Goal: Task Accomplishment & Management: Use online tool/utility

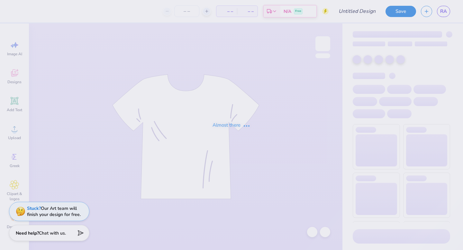
type input "ss"
type input "18"
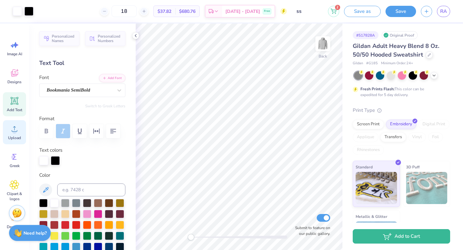
click at [18, 132] on icon at bounding box center [15, 129] width 10 height 10
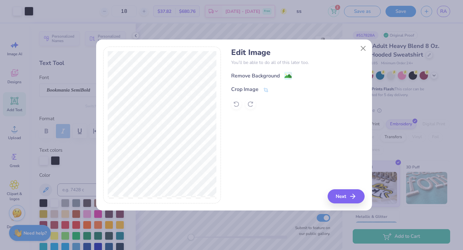
click at [236, 107] on div at bounding box center [297, 104] width 133 height 10
click at [253, 105] on div at bounding box center [297, 104] width 133 height 10
click at [264, 91] on icon at bounding box center [266, 91] width 6 height 6
click at [267, 91] on icon at bounding box center [266, 90] width 6 height 6
click at [276, 91] on icon at bounding box center [276, 89] width 4 height 4
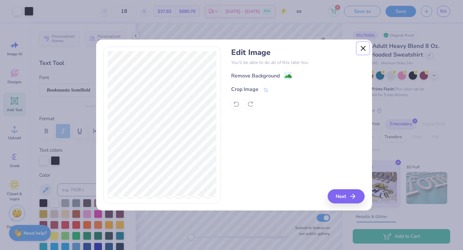
click at [364, 53] on button "Close" at bounding box center [363, 48] width 12 height 12
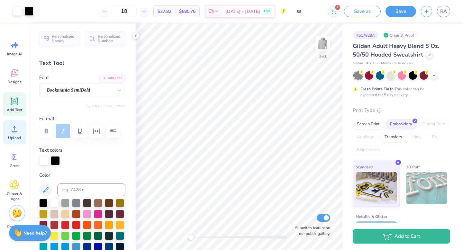
click at [18, 126] on icon at bounding box center [15, 129] width 10 height 10
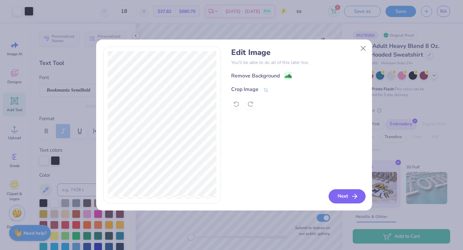
click at [342, 198] on button "Next" at bounding box center [346, 196] width 37 height 14
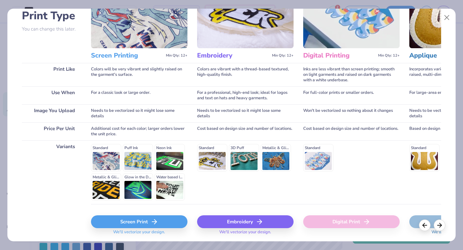
scroll to position [70, 0]
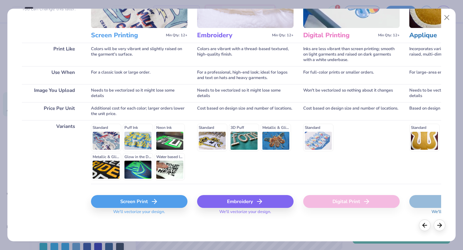
click at [134, 201] on div "Screen Print" at bounding box center [139, 201] width 96 height 13
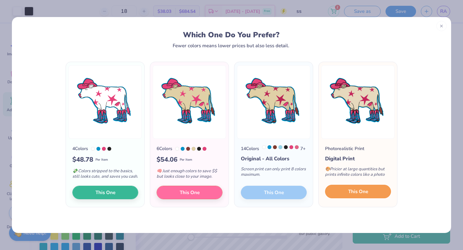
click at [356, 195] on span "This One" at bounding box center [358, 191] width 20 height 7
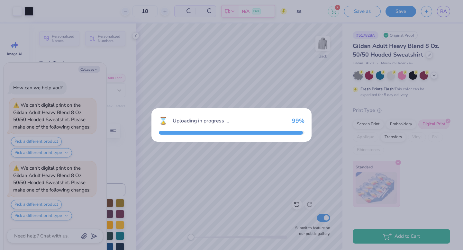
scroll to position [57, 0]
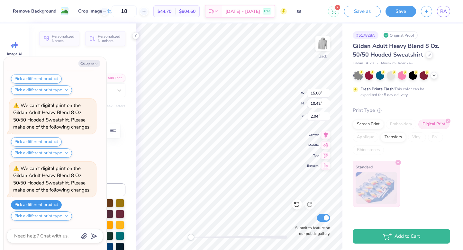
click at [44, 202] on button "Pick a different product" at bounding box center [36, 204] width 51 height 9
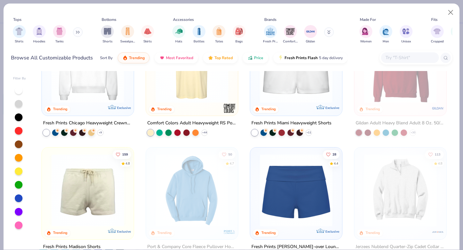
scroll to position [422, 0]
click at [248, 57] on icon "button" at bounding box center [249, 56] width 5 height 6
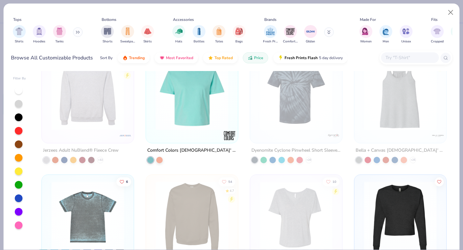
scroll to position [6743, 0]
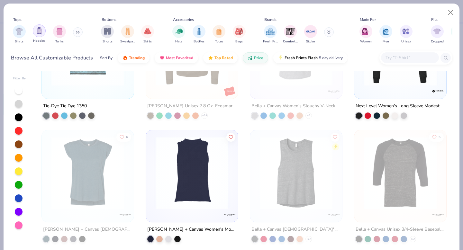
click at [38, 34] on img "filter for Hoodies" at bounding box center [39, 30] width 7 height 7
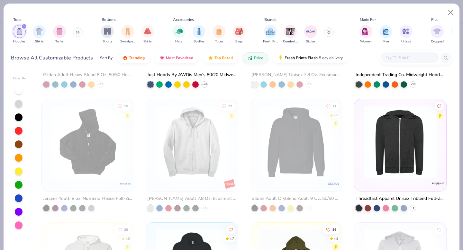
scroll to position [331, 0]
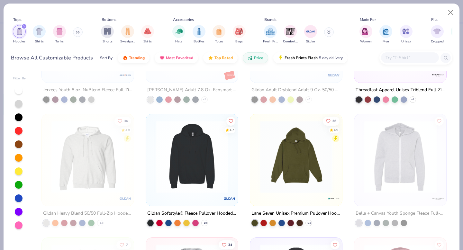
click at [211, 169] on img at bounding box center [191, 156] width 79 height 73
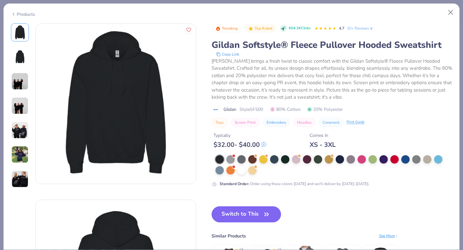
click at [22, 14] on div "Products" at bounding box center [23, 14] width 24 height 7
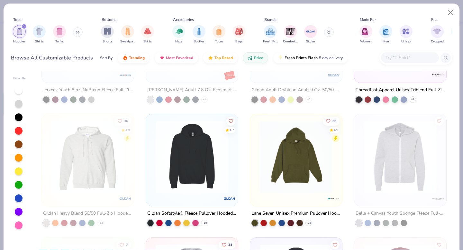
scroll to position [128, 0]
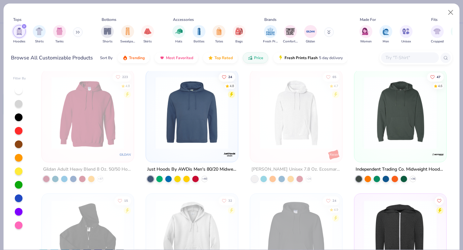
click at [190, 138] on img at bounding box center [191, 112] width 79 height 73
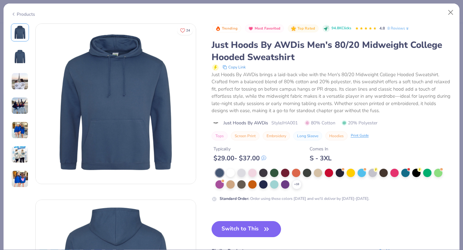
click at [26, 104] on img at bounding box center [19, 105] width 17 height 17
click at [22, 29] on img at bounding box center [19, 32] width 15 height 15
click at [241, 172] on div at bounding box center [241, 172] width 8 height 8
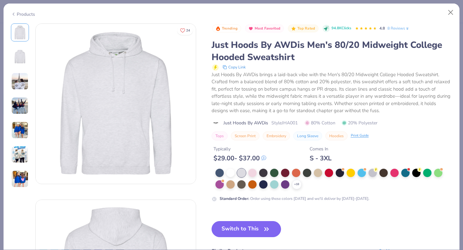
click at [30, 15] on div "Products" at bounding box center [23, 14] width 24 height 7
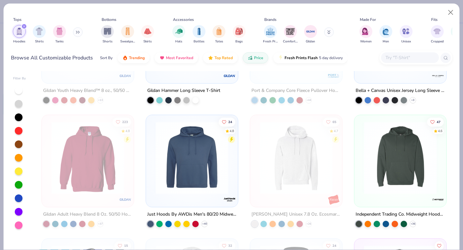
scroll to position [88, 0]
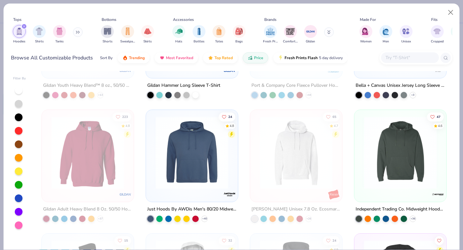
click at [390, 161] on img at bounding box center [399, 152] width 79 height 73
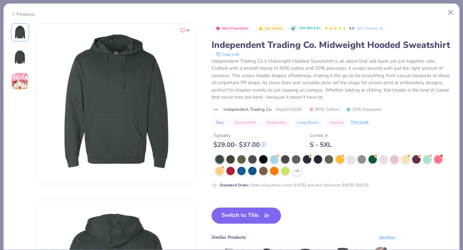
click at [11, 85] on div "47 AU Alpha Chi Omega, Texas A&M University Most Favorited Top Rated 189.4K Cli…" at bounding box center [232, 136] width 456 height 227
click at [26, 81] on img at bounding box center [19, 81] width 17 height 17
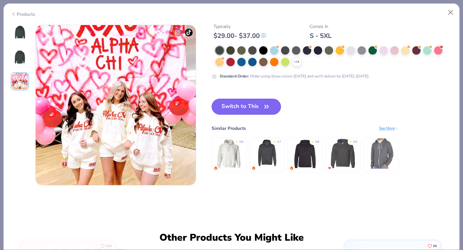
scroll to position [352, 0]
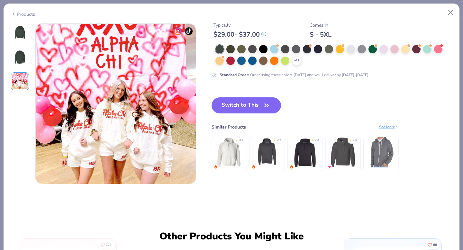
click at [25, 39] on img at bounding box center [19, 32] width 15 height 15
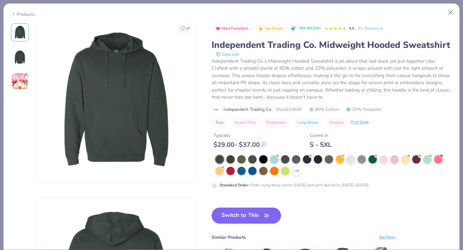
scroll to position [0, 0]
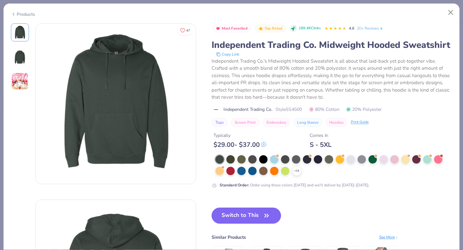
click at [16, 14] on div "Products" at bounding box center [23, 14] width 24 height 7
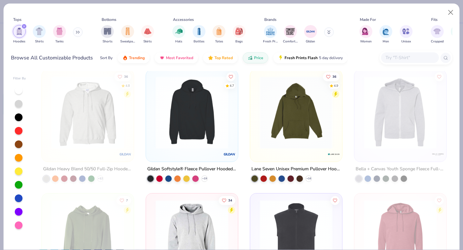
scroll to position [375, 0]
click at [203, 140] on img at bounding box center [191, 112] width 79 height 73
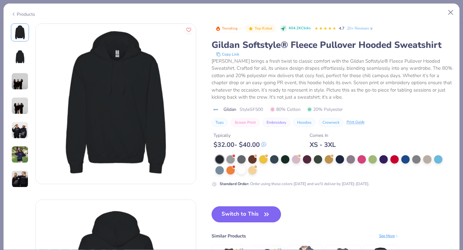
click at [27, 84] on img at bounding box center [19, 81] width 17 height 17
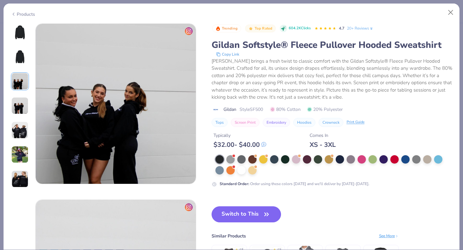
click at [20, 121] on img at bounding box center [19, 129] width 17 height 17
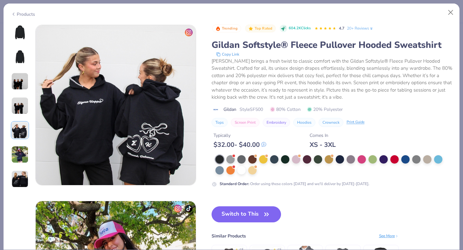
scroll to position [704, 0]
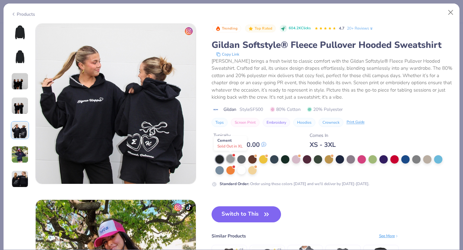
click at [232, 160] on div at bounding box center [230, 159] width 8 height 8
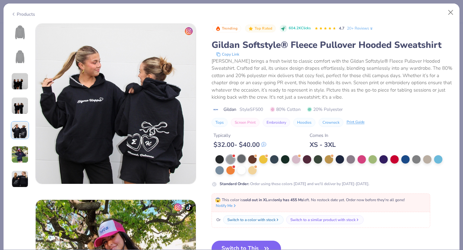
click at [242, 161] on div at bounding box center [241, 159] width 8 height 8
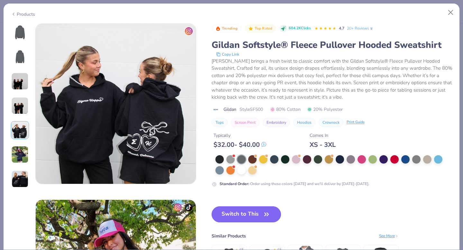
click at [13, 38] on img at bounding box center [19, 32] width 15 height 15
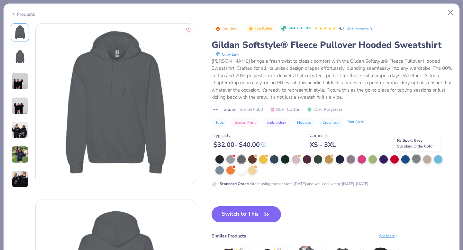
click at [418, 161] on div at bounding box center [416, 159] width 8 height 8
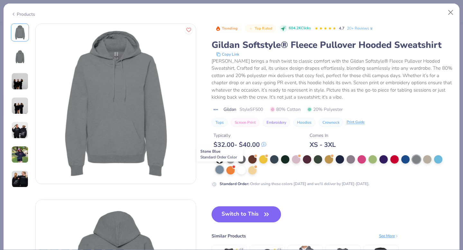
click at [219, 170] on div at bounding box center [219, 169] width 8 height 8
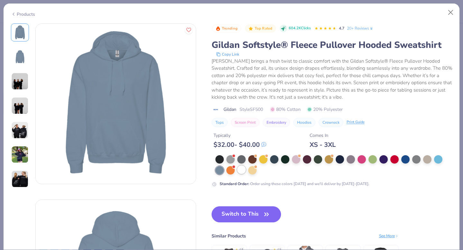
click at [239, 169] on div at bounding box center [241, 169] width 8 height 8
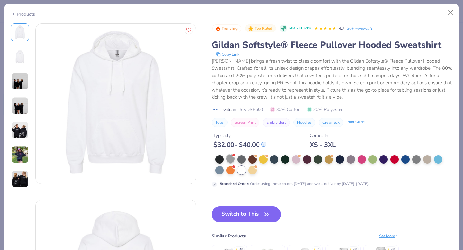
click at [230, 159] on div at bounding box center [230, 159] width 8 height 8
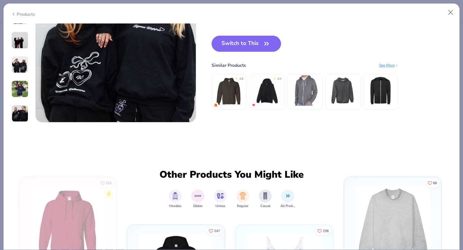
scroll to position [1045, 0]
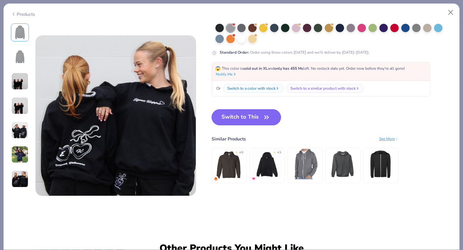
click at [245, 120] on button "Switch to This" at bounding box center [246, 117] width 70 height 16
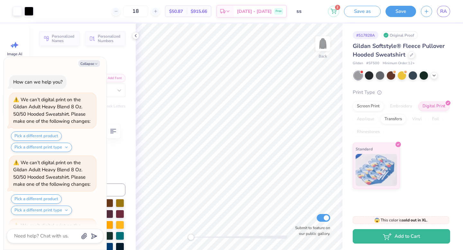
scroll to position [158, 0]
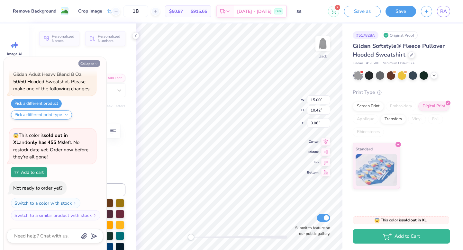
click at [95, 62] on icon "button" at bounding box center [96, 64] width 4 height 4
type textarea "x"
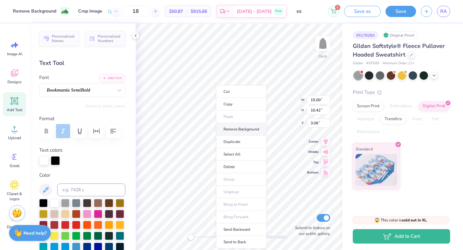
click at [227, 128] on li "Remove Background" at bounding box center [241, 129] width 50 height 13
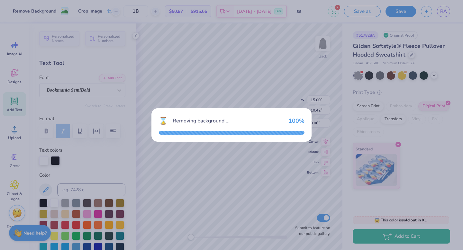
type input "11.12"
type input "9.46"
type input "3.28"
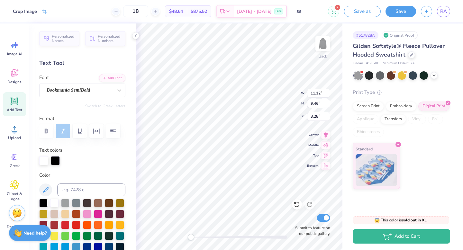
type input "5.73"
type input "1.43"
type input "4.02"
click at [375, 105] on div "Screen Print" at bounding box center [367, 106] width 31 height 10
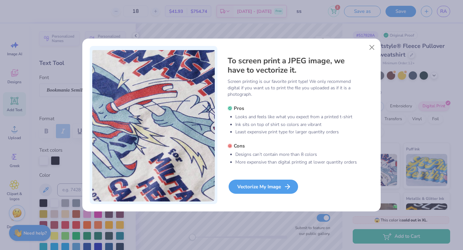
click at [265, 189] on div "Vectorize My Image" at bounding box center [262, 187] width 69 height 14
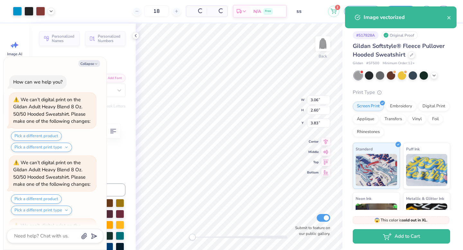
scroll to position [212, 0]
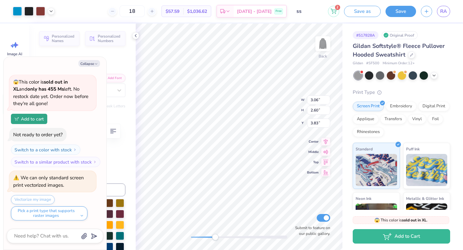
drag, startPoint x: 192, startPoint y: 238, endPoint x: 215, endPoint y: 238, distance: 22.5
click at [215, 238] on div "Accessibility label" at bounding box center [215, 237] width 6 height 6
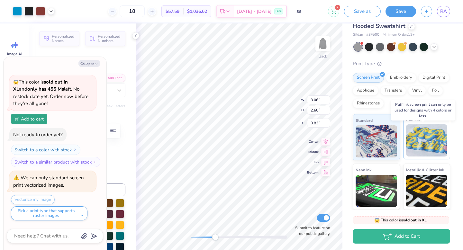
scroll to position [0, 0]
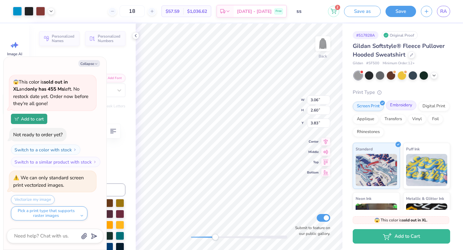
click at [405, 108] on div "Embroidery" at bounding box center [401, 106] width 31 height 10
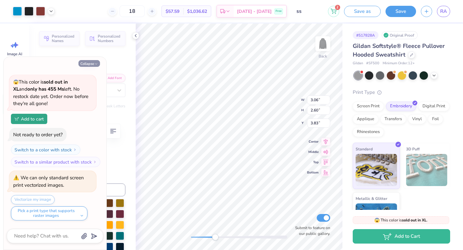
click at [98, 66] on button "Collapse" at bounding box center [89, 63] width 22 height 7
type textarea "x"
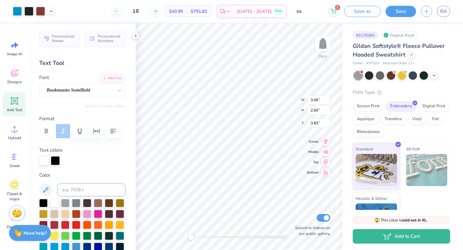
click at [189, 230] on div "Back W 3.06 3.06 " H 2.60 2.60 " Y 3.83 3.83 " Center Middle Top Bottom Submit …" at bounding box center [239, 136] width 207 height 227
click at [222, 233] on div "Back Submit to feature on our public gallery." at bounding box center [239, 136] width 207 height 227
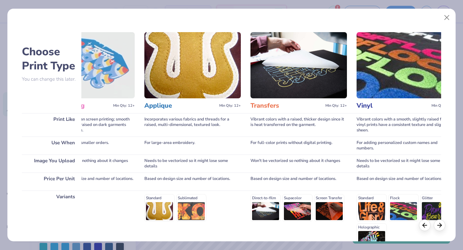
scroll to position [0, 265]
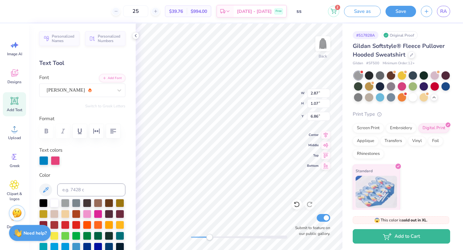
scroll to position [222, 0]
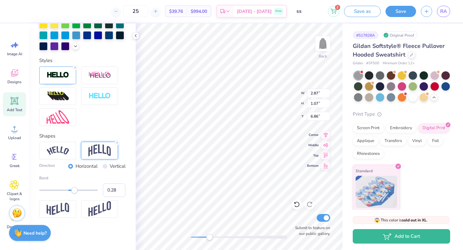
type input "0.27"
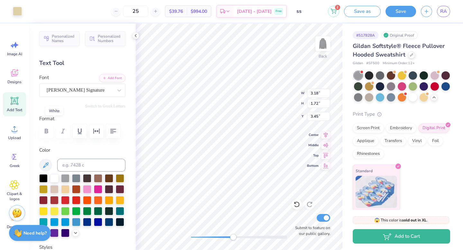
scroll to position [54, 0]
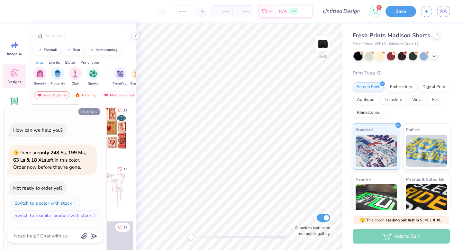
click at [93, 111] on button "Collapse" at bounding box center [89, 111] width 22 height 7
type textarea "x"
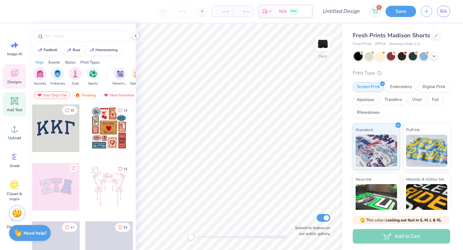
click at [13, 102] on icon at bounding box center [15, 101] width 8 height 8
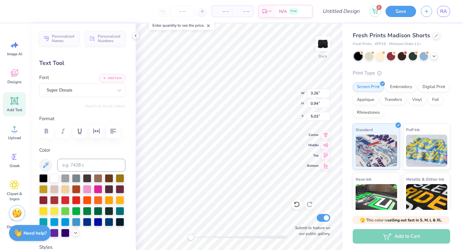
scroll to position [5, 1]
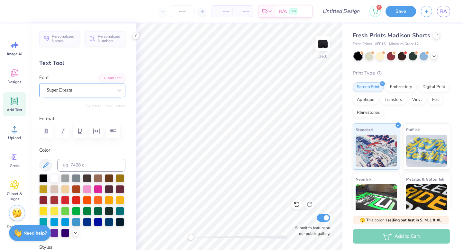
click at [71, 94] on div at bounding box center [80, 90] width 66 height 9
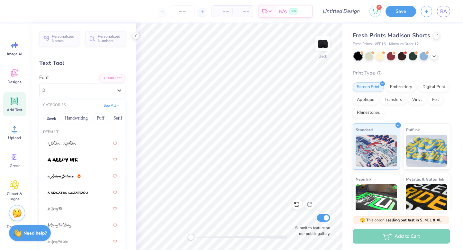
click at [5, 100] on div "Add Text" at bounding box center [14, 104] width 23 height 24
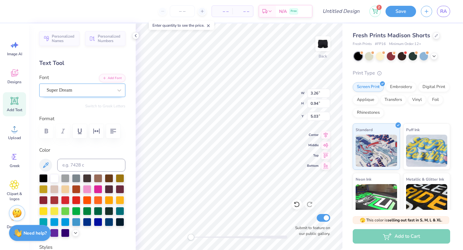
click at [82, 96] on div "Super Dream" at bounding box center [82, 90] width 86 height 13
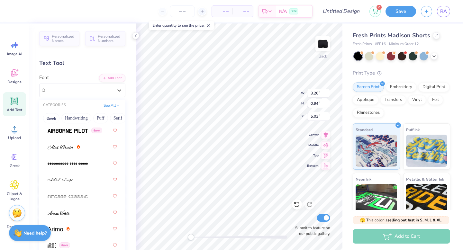
scroll to position [210, 0]
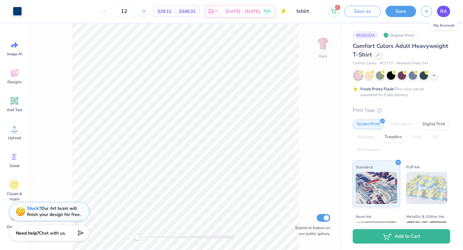
click at [445, 8] on span "RA" at bounding box center [443, 11] width 7 height 7
click at [330, 9] on button "2" at bounding box center [333, 10] width 11 height 11
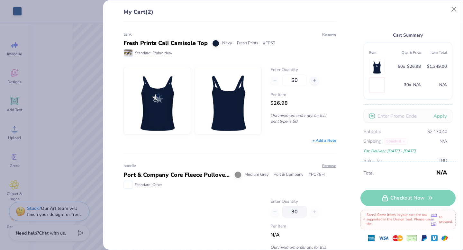
click at [145, 10] on div "My Cart (2)" at bounding box center [229, 15] width 213 height 14
click at [102, 99] on div "My Cart (2) tank Fresh Prints Cali Camisole Top Navy Fresh Prints # FP52 Standa…" at bounding box center [231, 125] width 463 height 250
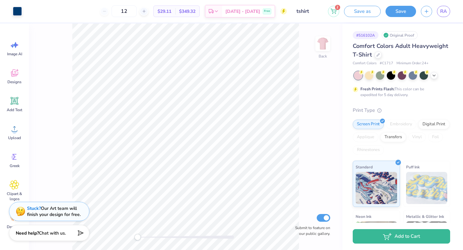
click at [437, 15] on div "RA" at bounding box center [443, 11] width 13 height 11
click at [442, 14] on span "RA" at bounding box center [443, 11] width 7 height 7
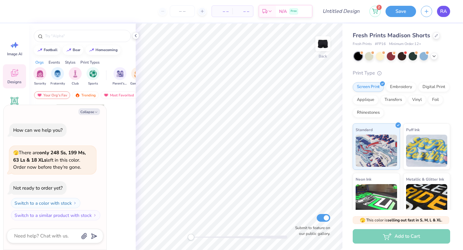
click at [442, 8] on span "RA" at bounding box center [443, 11] width 7 height 7
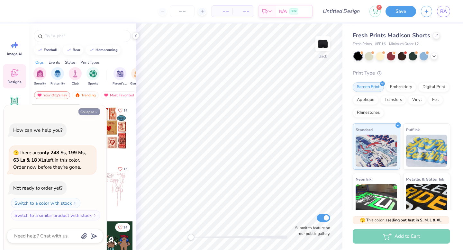
click at [89, 112] on button "Collapse" at bounding box center [89, 111] width 22 height 7
type textarea "x"
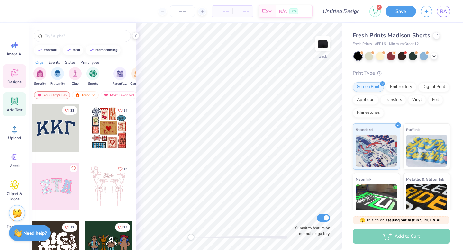
click at [12, 99] on icon at bounding box center [15, 101] width 6 height 6
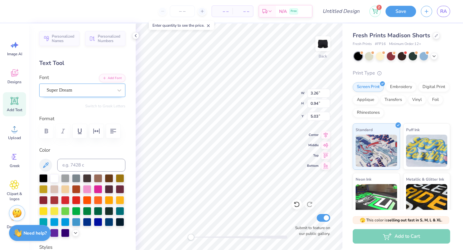
click at [69, 91] on div "Super Dream" at bounding box center [79, 90] width 67 height 10
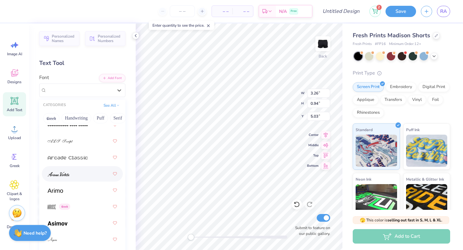
scroll to position [434, 0]
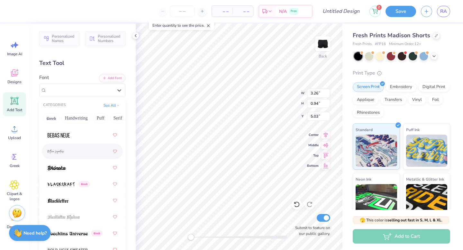
click at [67, 154] on div at bounding box center [82, 152] width 69 height 12
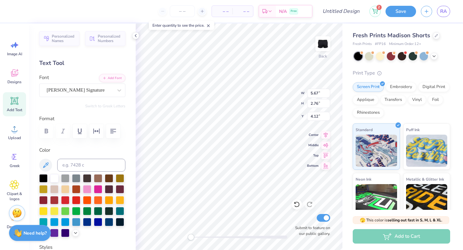
scroll to position [5, 2]
type textarea "Est. 1977"
type input "8.01"
type input "3.98"
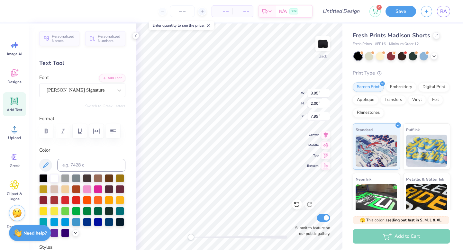
type input "2.54"
type input "7.73"
type textarea "Est. 1977"
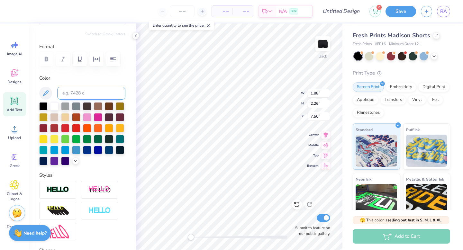
scroll to position [72, 0]
click at [84, 92] on input at bounding box center [91, 92] width 68 height 13
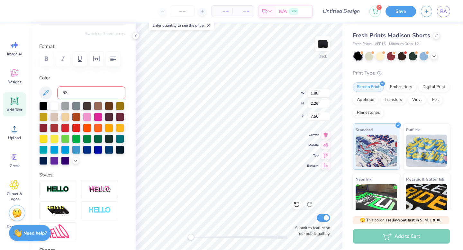
type input "639"
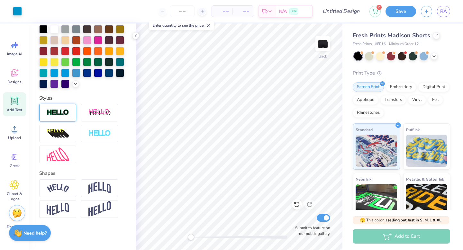
click at [69, 118] on div at bounding box center [57, 113] width 37 height 18
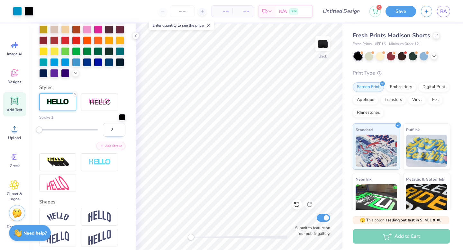
click at [114, 137] on input "2" at bounding box center [114, 129] width 22 height 13
click at [114, 137] on input "3" at bounding box center [114, 129] width 22 height 13
type input "4"
click at [114, 137] on input "4" at bounding box center [114, 129] width 22 height 13
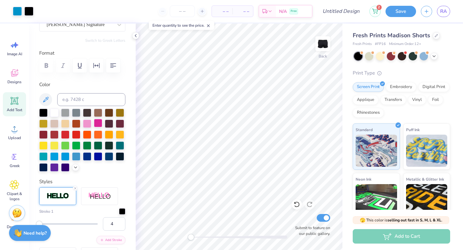
click at [102, 125] on div at bounding box center [98, 123] width 8 height 8
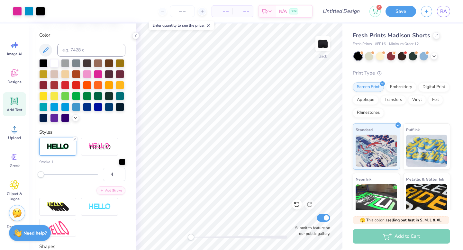
scroll to position [115, 0]
click at [115, 181] on input "3" at bounding box center [114, 173] width 22 height 13
type input "2"
click at [115, 181] on input "2" at bounding box center [114, 173] width 22 height 13
click at [119, 164] on div at bounding box center [122, 161] width 6 height 6
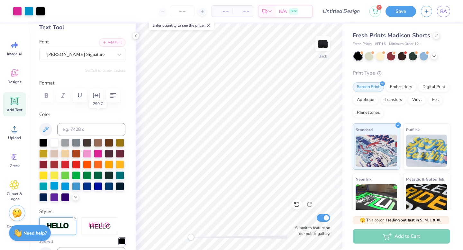
scroll to position [35, 0]
click at [77, 132] on input at bounding box center [91, 129] width 68 height 13
click at [28, 12] on div at bounding box center [28, 10] width 9 height 9
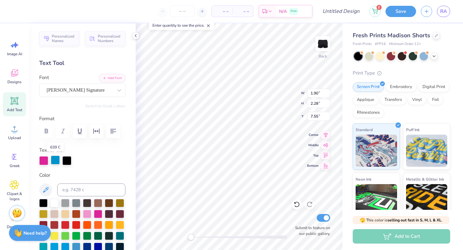
click at [57, 159] on div at bounding box center [55, 160] width 9 height 9
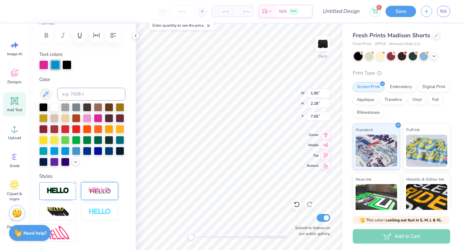
scroll to position [96, 0]
click at [73, 192] on div "Styles" at bounding box center [82, 206] width 86 height 69
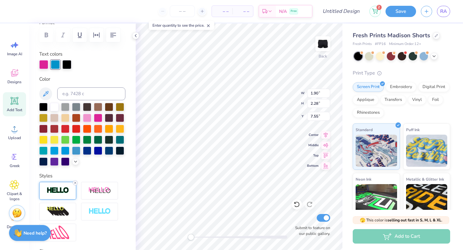
click at [75, 185] on icon at bounding box center [75, 183] width 4 height 4
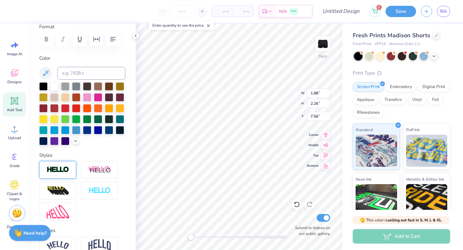
scroll to position [93, 0]
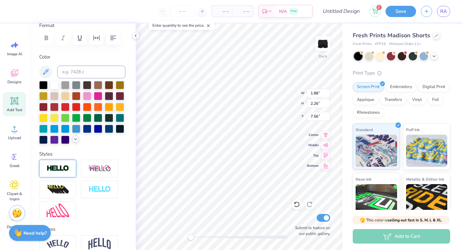
click at [73, 142] on icon at bounding box center [75, 139] width 5 height 5
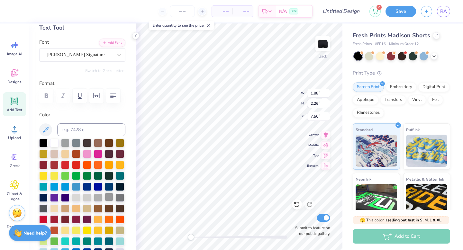
scroll to position [0, 0]
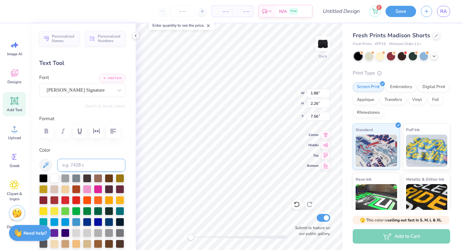
click at [77, 163] on input at bounding box center [91, 165] width 68 height 13
type input "639"
click at [180, 235] on div "Back Submit to feature on our public gallery." at bounding box center [239, 136] width 207 height 227
click at [183, 10] on input "number" at bounding box center [182, 11] width 25 height 12
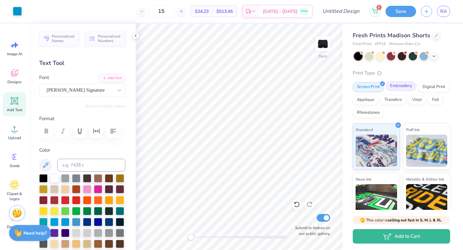
click at [408, 84] on div "Embroidery" at bounding box center [401, 86] width 31 height 10
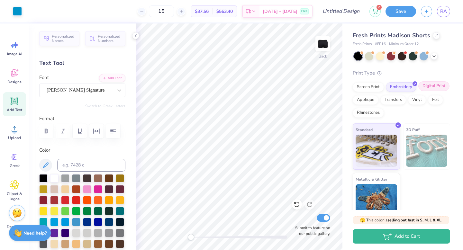
click at [418, 91] on div "Digital Print" at bounding box center [433, 86] width 31 height 10
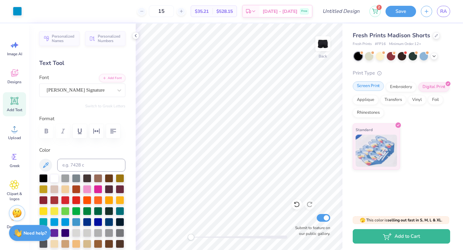
click at [377, 88] on div "Screen Print" at bounding box center [367, 86] width 31 height 10
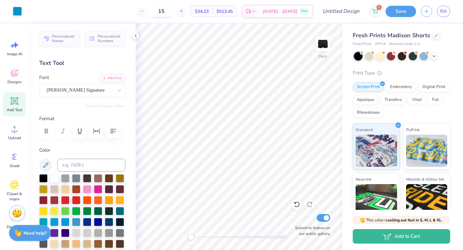
click at [174, 12] on input "15" at bounding box center [161, 11] width 25 height 12
type input "1"
type input "2"
type input "12"
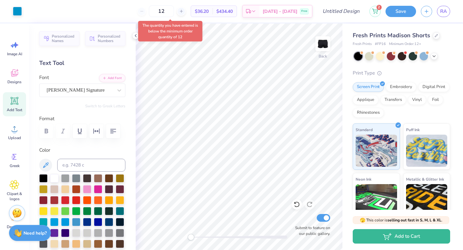
click at [179, 239] on div "Back Submit to feature on our public gallery." at bounding box center [239, 136] width 207 height 227
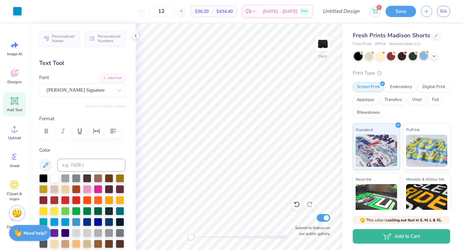
click at [425, 59] on div at bounding box center [423, 55] width 8 height 8
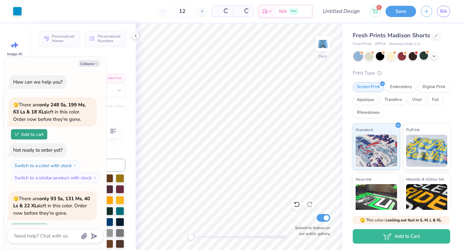
scroll to position [56, 0]
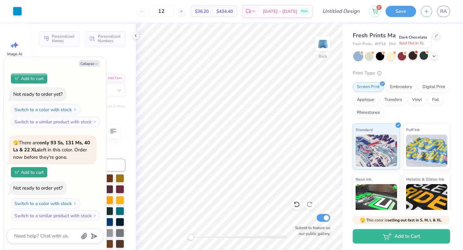
click at [411, 58] on div at bounding box center [412, 55] width 8 height 8
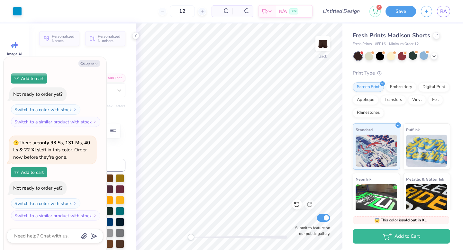
scroll to position [157, 0]
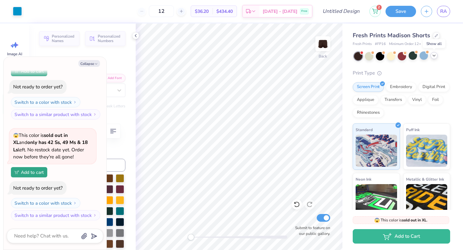
click at [433, 57] on icon at bounding box center [433, 55] width 5 height 5
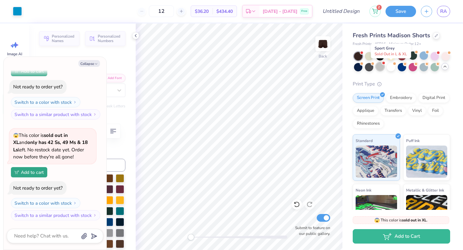
click at [384, 67] on div at bounding box center [380, 66] width 8 height 8
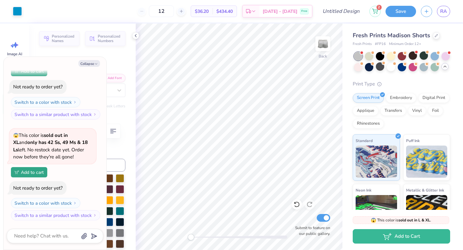
scroll to position [258, 0]
click at [91, 62] on button "Collapse" at bounding box center [89, 63] width 22 height 7
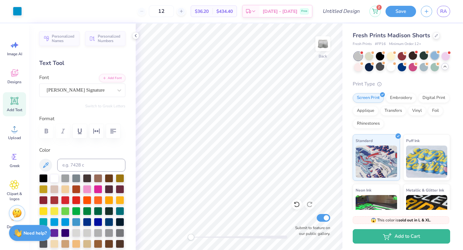
click at [434, 55] on div at bounding box center [434, 55] width 8 height 8
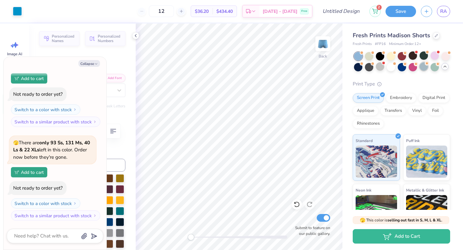
click at [428, 68] on div at bounding box center [423, 66] width 8 height 8
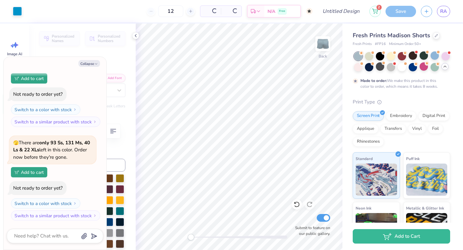
type textarea "x"
type input "50"
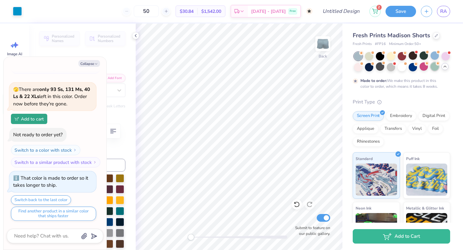
click at [430, 71] on div at bounding box center [434, 66] width 8 height 8
click at [368, 54] on div at bounding box center [369, 55] width 8 height 8
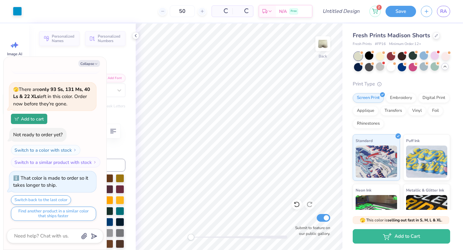
scroll to position [538, 0]
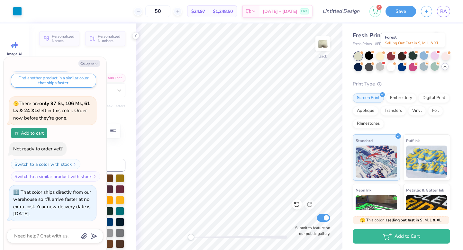
click at [413, 58] on div at bounding box center [412, 55] width 8 height 8
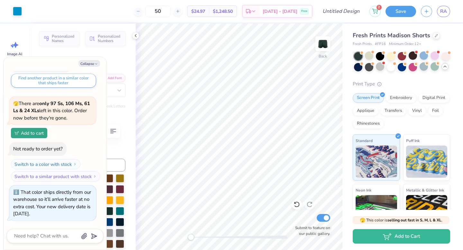
scroll to position [632, 0]
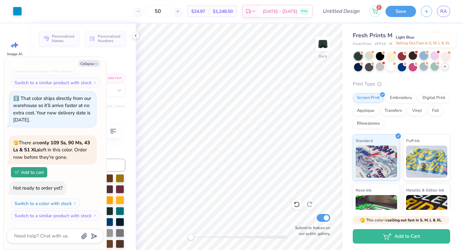
click at [424, 58] on div at bounding box center [423, 55] width 8 height 8
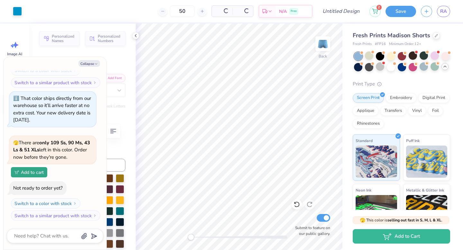
scroll to position [726, 0]
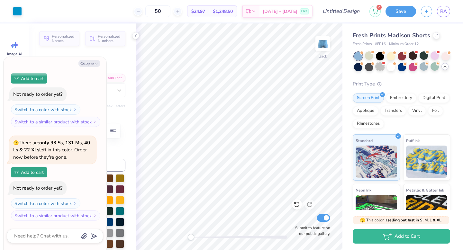
click at [384, 70] on div at bounding box center [380, 66] width 8 height 8
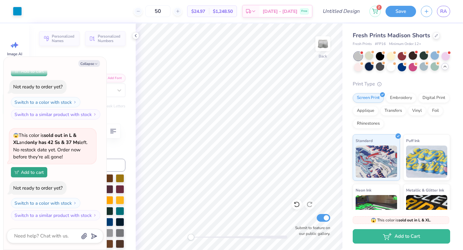
click at [373, 70] on div at bounding box center [369, 66] width 8 height 8
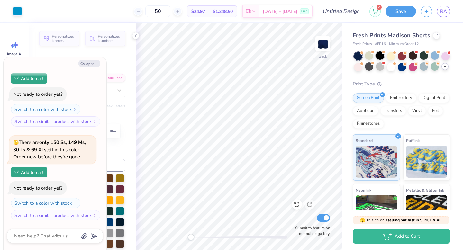
click at [378, 55] on div at bounding box center [380, 55] width 8 height 8
click at [421, 85] on div "Fresh Prints Madison Shorts Fresh Prints # FP16 Minimum Order: 12 + Print Type …" at bounding box center [400, 155] width 97 height 248
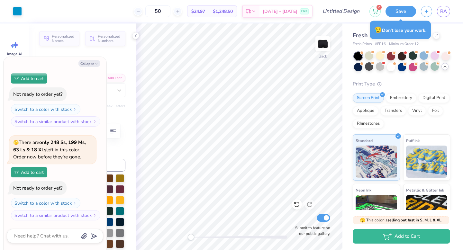
type textarea "x"
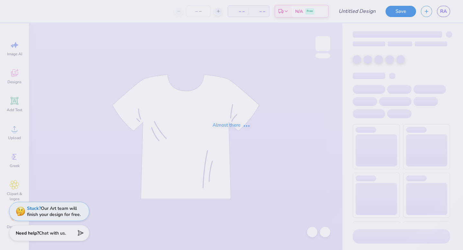
type input "ss"
type input "20"
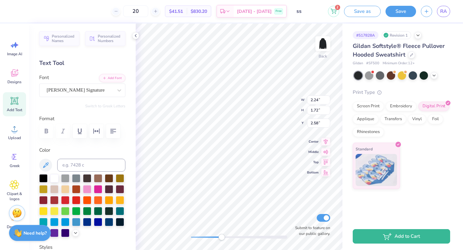
click at [218, 234] on div "Back W 2.24 2.24 " H 1.72 1.72 " Y 2.58 2.58 " Center Middle Top Bottom Submit …" at bounding box center [239, 136] width 207 height 227
click at [44, 166] on icon at bounding box center [46, 165] width 8 height 8
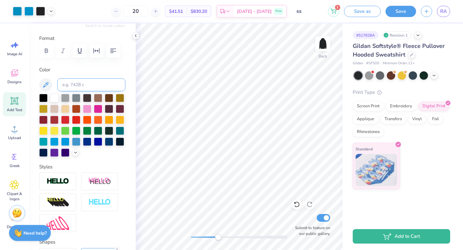
scroll to position [80, 0]
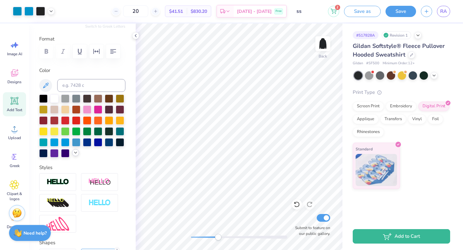
click at [73, 155] on icon at bounding box center [75, 152] width 5 height 5
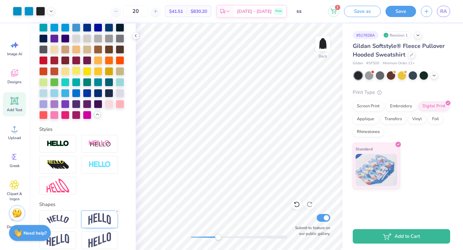
scroll to position [0, 0]
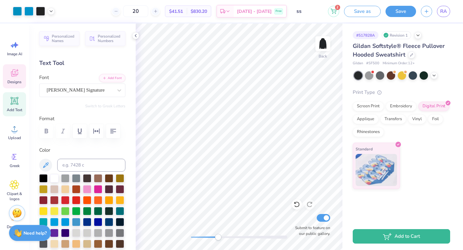
click at [17, 77] on icon at bounding box center [15, 73] width 10 height 10
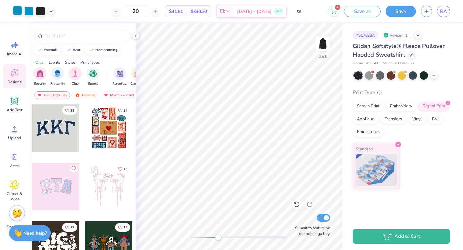
click at [18, 11] on div at bounding box center [17, 10] width 9 height 9
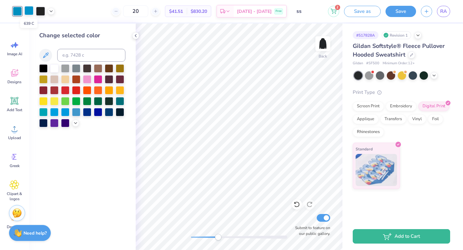
click at [30, 11] on div at bounding box center [28, 10] width 9 height 9
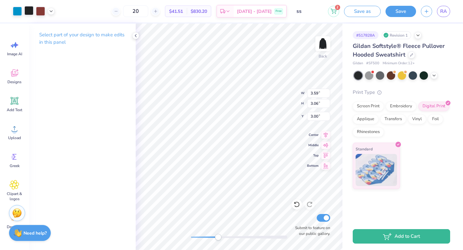
type input "2.24"
type input "1.72"
type input "2.58"
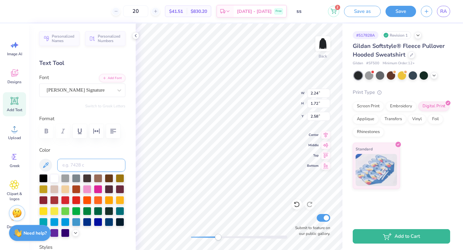
click at [84, 165] on input at bounding box center [91, 165] width 68 height 13
type input "639"
type input "3.59"
type input "3.06"
type input "3.00"
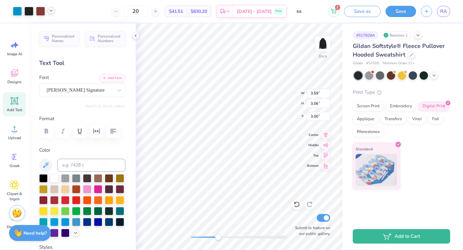
click at [52, 12] on icon at bounding box center [51, 10] width 5 height 5
click at [42, 10] on div at bounding box center [40, 10] width 9 height 9
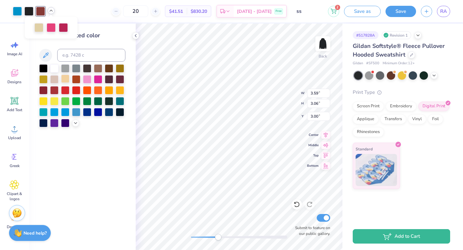
click at [64, 76] on div at bounding box center [65, 79] width 8 height 8
click at [53, 24] on div at bounding box center [51, 26] width 9 height 9
click at [67, 27] on div at bounding box center [63, 26] width 9 height 9
click at [66, 29] on div at bounding box center [63, 27] width 9 height 9
click at [68, 53] on input at bounding box center [91, 55] width 68 height 13
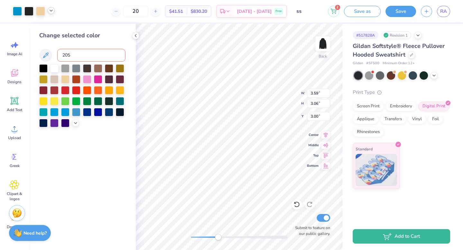
click at [52, 10] on icon at bounding box center [51, 10] width 5 height 5
click at [78, 53] on input "205" at bounding box center [91, 55] width 68 height 13
type input "205"
click at [99, 145] on div "Change selected color" at bounding box center [82, 136] width 107 height 227
click at [49, 12] on icon at bounding box center [51, 10] width 5 height 5
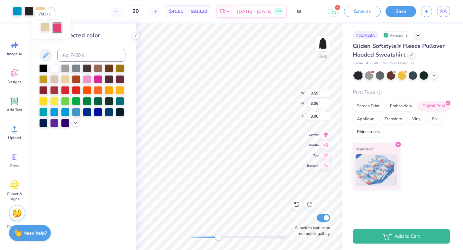
click at [44, 28] on div at bounding box center [44, 26] width 9 height 9
click at [64, 54] on input at bounding box center [91, 55] width 68 height 13
type input "205"
click at [297, 203] on icon at bounding box center [296, 204] width 6 height 6
click at [49, 12] on icon at bounding box center [51, 10] width 5 height 5
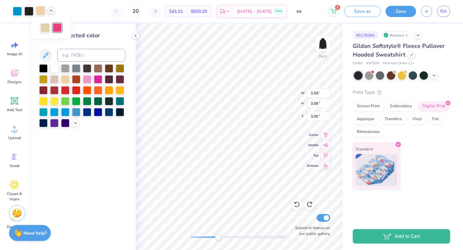
click at [42, 10] on div at bounding box center [40, 10] width 9 height 9
click at [80, 58] on input at bounding box center [91, 55] width 68 height 13
type input "205"
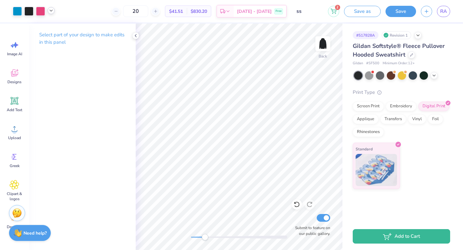
click at [205, 241] on div "Back Submit to feature on our public gallery." at bounding box center [239, 136] width 207 height 227
click at [189, 241] on div "Back Submit to feature on our public gallery." at bounding box center [239, 136] width 207 height 227
click at [138, 38] on icon at bounding box center [135, 35] width 5 height 5
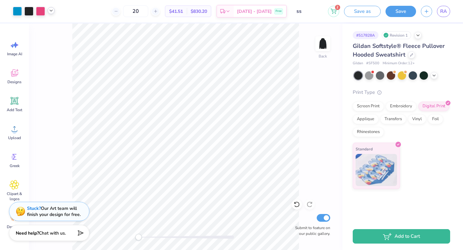
click at [49, 12] on icon at bounding box center [51, 10] width 5 height 5
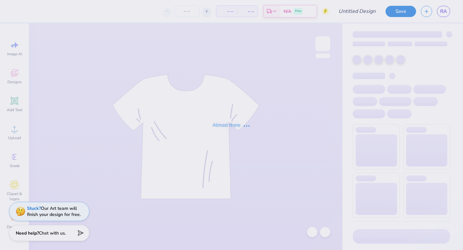
type input "tshirt"
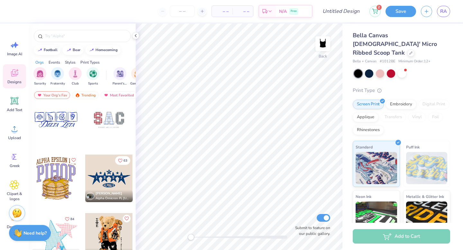
scroll to position [1412, 0]
click at [12, 129] on icon at bounding box center [15, 129] width 10 height 10
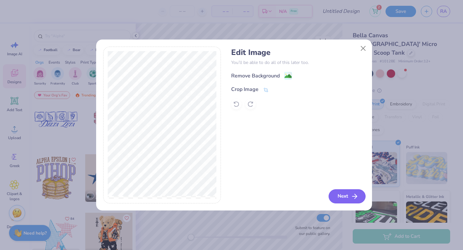
click at [346, 194] on button "Next" at bounding box center [346, 196] width 37 height 14
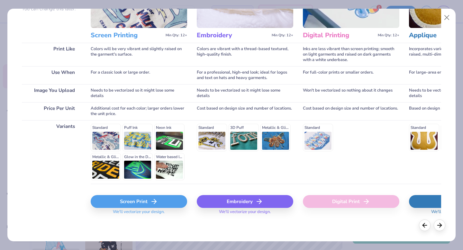
scroll to position [0, 0]
click at [124, 202] on div "Screen Print" at bounding box center [139, 201] width 96 height 13
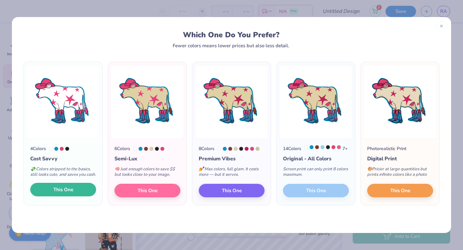
click at [54, 193] on span "This One" at bounding box center [63, 189] width 20 height 7
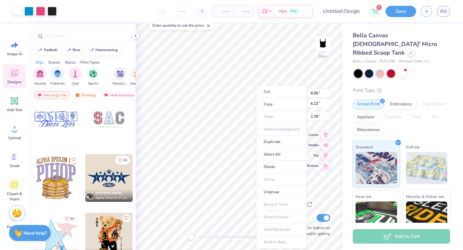
click at [16, 13] on div at bounding box center [17, 10] width 9 height 9
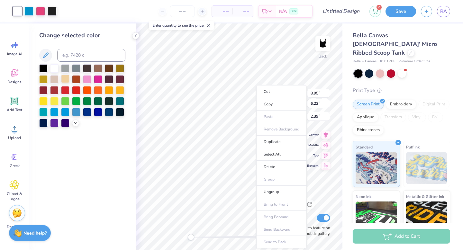
click at [67, 78] on div at bounding box center [65, 79] width 8 height 8
click at [63, 67] on div at bounding box center [65, 68] width 8 height 8
click at [44, 69] on div at bounding box center [43, 68] width 8 height 8
click at [54, 69] on div at bounding box center [54, 68] width 8 height 8
click at [95, 68] on div at bounding box center [98, 68] width 8 height 8
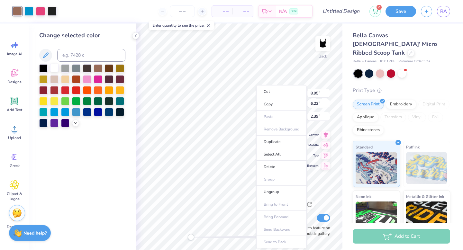
click at [56, 67] on div at bounding box center [54, 68] width 8 height 8
click at [110, 77] on div at bounding box center [109, 79] width 8 height 8
click at [109, 68] on div at bounding box center [109, 68] width 8 height 8
click at [66, 113] on div at bounding box center [65, 111] width 8 height 8
click at [85, 78] on div at bounding box center [87, 79] width 8 height 8
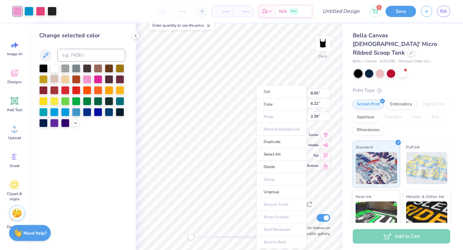
click at [58, 79] on div at bounding box center [54, 79] width 8 height 8
click at [77, 51] on input at bounding box center [91, 55] width 68 height 13
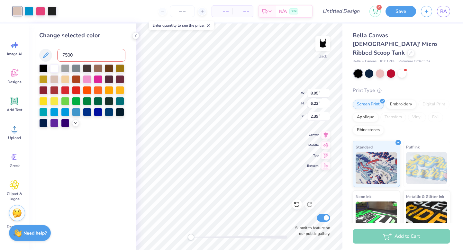
type input "7500"
click at [93, 159] on div "Change selected color" at bounding box center [82, 136] width 107 height 227
click at [74, 125] on div at bounding box center [75, 122] width 7 height 7
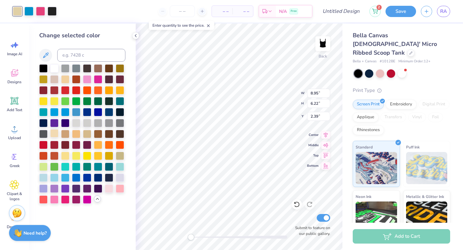
click at [53, 134] on div at bounding box center [54, 133] width 8 height 8
click at [67, 156] on div at bounding box center [65, 155] width 8 height 8
click at [68, 157] on div at bounding box center [65, 155] width 8 height 8
click at [97, 146] on div at bounding box center [98, 144] width 8 height 8
click at [77, 133] on div at bounding box center [76, 133] width 8 height 8
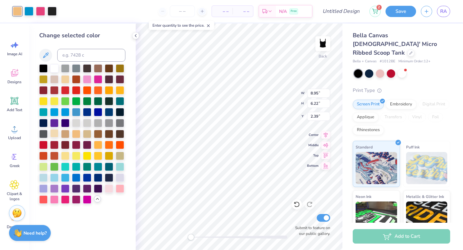
click at [52, 135] on div at bounding box center [54, 133] width 8 height 8
click at [78, 134] on div at bounding box center [76, 133] width 8 height 8
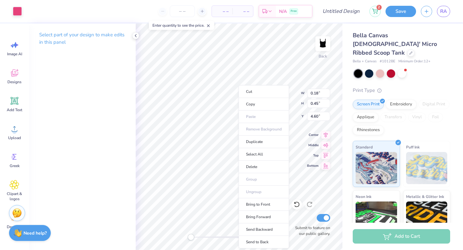
type input "8.95"
type input "6.22"
type input "0.50"
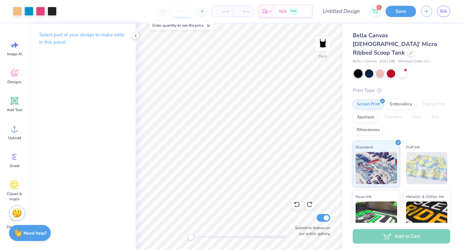
click at [181, 14] on input "number" at bounding box center [182, 11] width 25 height 12
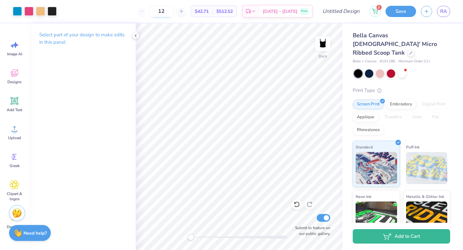
click at [174, 10] on input "12" at bounding box center [161, 11] width 25 height 12
type input "1"
type input "20"
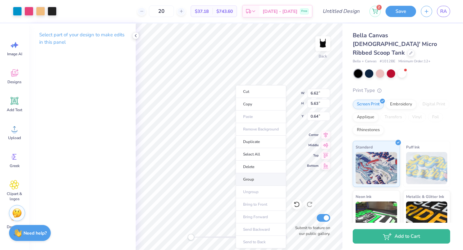
click at [252, 175] on li "Group" at bounding box center [261, 179] width 50 height 13
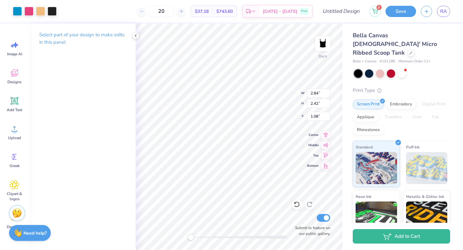
type input "2.00"
click at [403, 99] on div "Embroidery" at bounding box center [401, 104] width 31 height 10
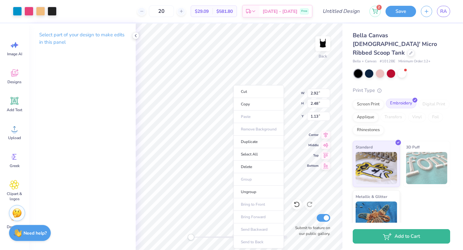
click at [403, 99] on div "Embroidery" at bounding box center [401, 104] width 31 height 10
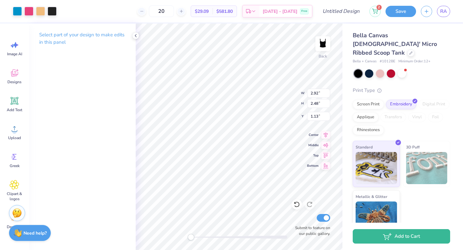
drag, startPoint x: 403, startPoint y: 98, endPoint x: 427, endPoint y: 85, distance: 26.7
click at [427, 87] on div "Print Type Screen Print Embroidery Digital Print Applique Transfers Vinyl Foil …" at bounding box center [400, 162] width 97 height 150
click at [370, 69] on div at bounding box center [369, 73] width 8 height 8
click at [383, 69] on div at bounding box center [380, 73] width 8 height 8
click at [404, 69] on div at bounding box center [401, 73] width 8 height 8
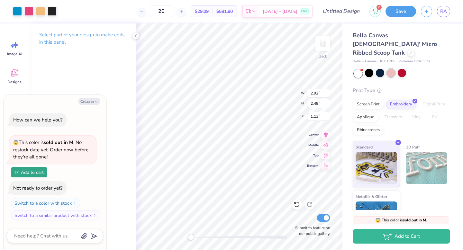
scroll to position [56, 0]
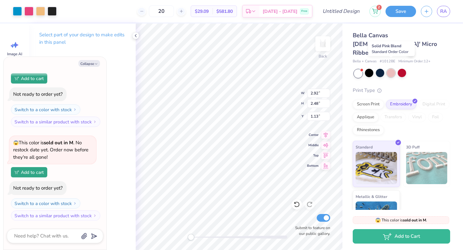
click at [387, 69] on div at bounding box center [391, 73] width 8 height 8
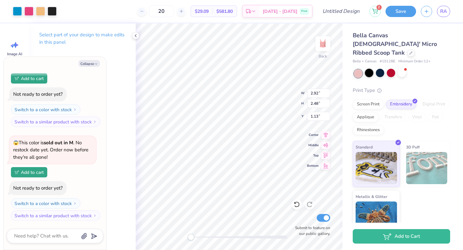
click at [368, 69] on div at bounding box center [369, 73] width 8 height 8
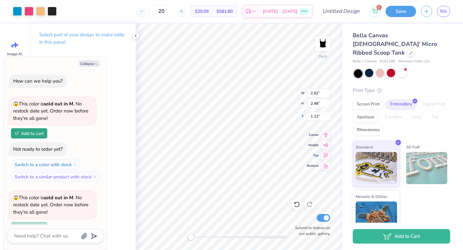
scroll to position [0, 0]
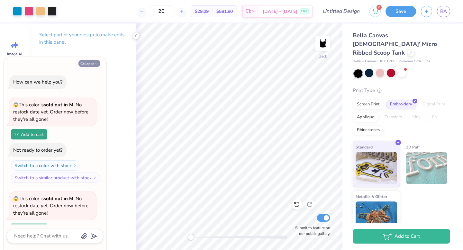
click at [93, 64] on button "Collapse" at bounding box center [89, 63] width 22 height 7
type textarea "x"
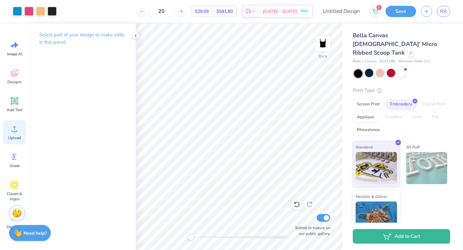
click at [20, 135] on div "Upload" at bounding box center [14, 132] width 23 height 24
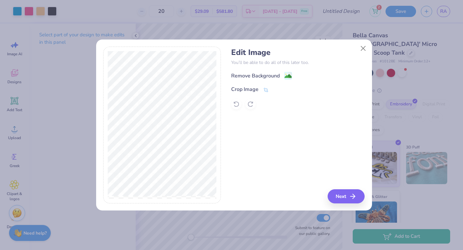
click at [269, 71] on div "Edit Image You’ll be able to do all of this later too. Remove Background Crop I…" at bounding box center [297, 78] width 133 height 61
click at [269, 76] on div "Remove Background" at bounding box center [255, 77] width 49 height 8
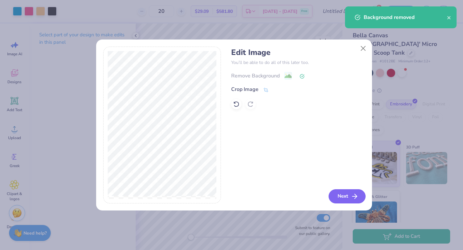
click at [348, 193] on button "Next" at bounding box center [346, 196] width 37 height 14
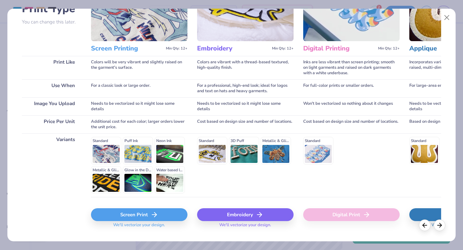
scroll to position [58, 0]
click at [258, 211] on icon at bounding box center [259, 214] width 8 height 8
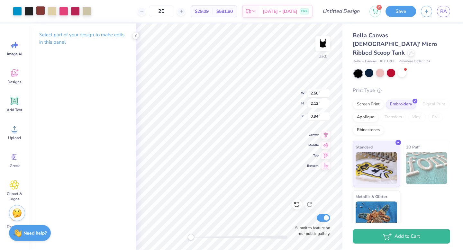
click at [40, 12] on div at bounding box center [40, 10] width 9 height 9
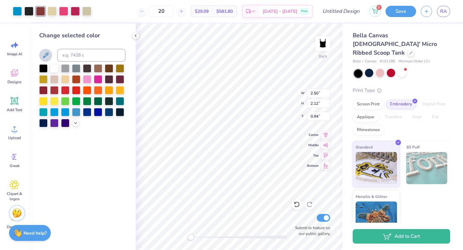
click at [50, 57] on button at bounding box center [45, 55] width 13 height 13
click at [52, 10] on div at bounding box center [52, 10] width 9 height 9
click at [43, 13] on div at bounding box center [40, 10] width 9 height 9
click at [48, 56] on icon at bounding box center [46, 55] width 8 height 8
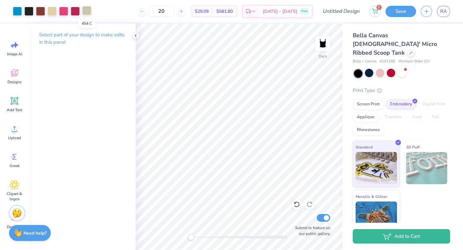
click at [86, 9] on div at bounding box center [86, 10] width 9 height 9
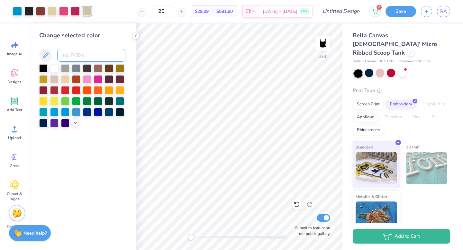
click at [79, 54] on input at bounding box center [91, 55] width 68 height 13
type input "7500"
click at [39, 9] on div at bounding box center [40, 10] width 9 height 9
click at [72, 56] on input at bounding box center [91, 55] width 68 height 13
type input "7425"
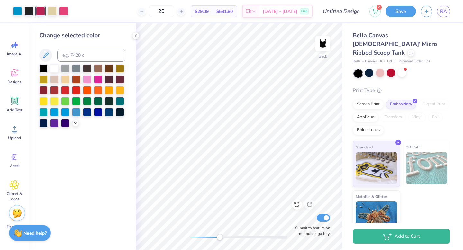
drag, startPoint x: 189, startPoint y: 236, endPoint x: 221, endPoint y: 236, distance: 31.8
click at [221, 236] on div "Accessibility label" at bounding box center [219, 237] width 6 height 6
click at [137, 32] on div at bounding box center [135, 35] width 7 height 7
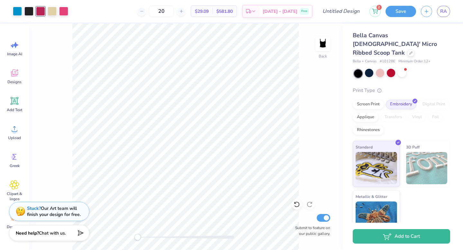
click at [133, 235] on div "Back Submit to feature on our public gallery." at bounding box center [185, 136] width 313 height 227
click at [169, 9] on input "20" at bounding box center [161, 11] width 25 height 12
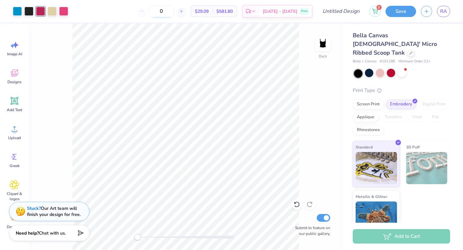
type input "12"
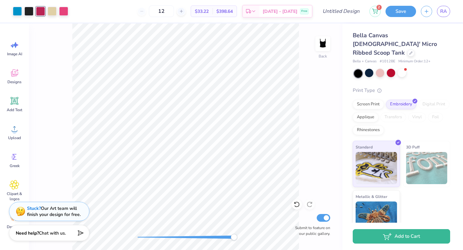
click at [243, 240] on div "Back Submit to feature on our public gallery." at bounding box center [185, 136] width 313 height 227
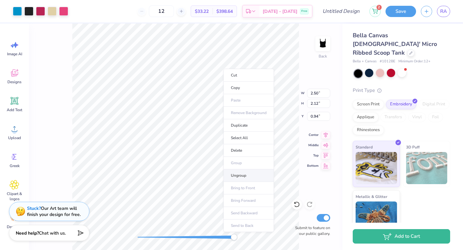
click at [251, 175] on li "Ungroup" at bounding box center [248, 175] width 50 height 13
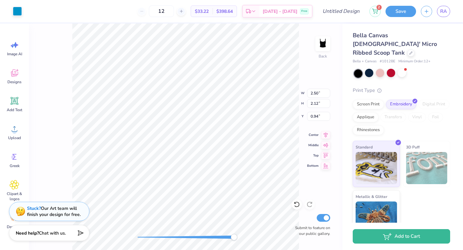
type input "2.21"
type input "1.19"
type input "1.25"
type input "2.44"
type input "2.07"
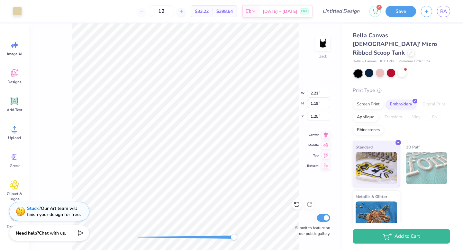
type input "0.97"
type input "2.50"
type input "2.12"
type input "0.94"
type input "0.96"
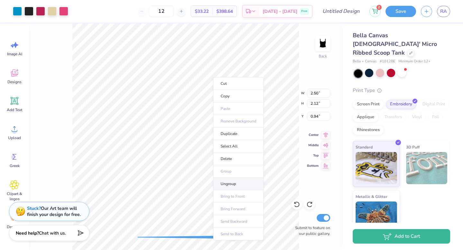
click at [240, 181] on li "Ungroup" at bounding box center [238, 184] width 50 height 13
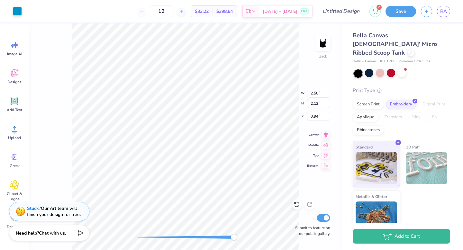
type input "0.01"
type input "0.04"
type input "1.88"
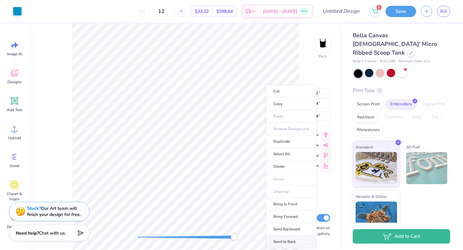
click at [285, 240] on li "Send to Back" at bounding box center [291, 242] width 50 height 13
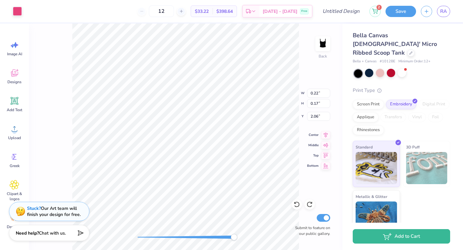
type input "2.21"
type input "1.19"
type input "1.25"
type input "2.50"
type input "2.12"
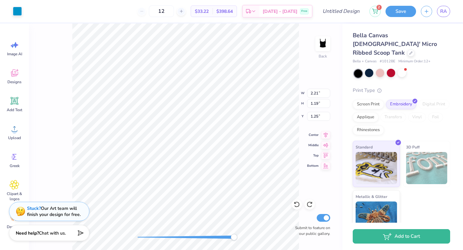
type input "0.94"
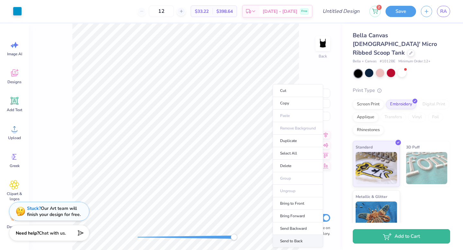
click at [292, 239] on li "Send to Back" at bounding box center [297, 241] width 50 height 13
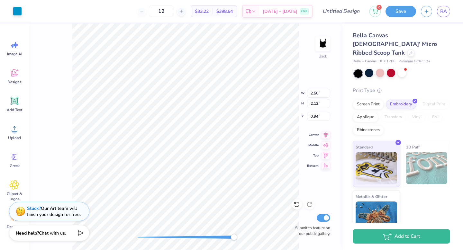
type input "2.44"
type input "2.07"
type input "0.97"
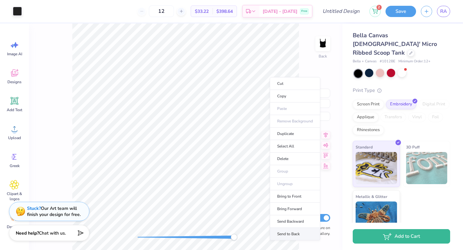
click at [289, 231] on li "Send to Back" at bounding box center [295, 234] width 50 height 13
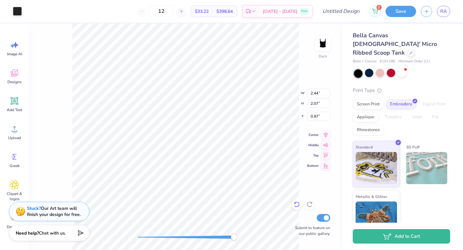
type input "2.21"
type input "1.19"
type input "1.25"
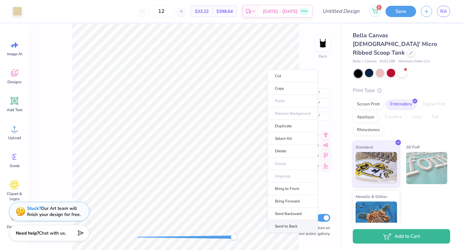
click at [287, 225] on li "Send to Back" at bounding box center [292, 226] width 50 height 13
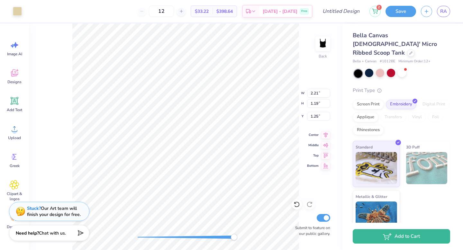
type input "2.44"
type input "2.07"
type input "0.97"
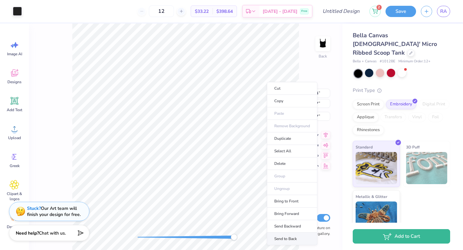
click at [286, 238] on li "Send to Back" at bounding box center [292, 239] width 50 height 13
click at [285, 241] on li "Send to Back" at bounding box center [294, 240] width 50 height 13
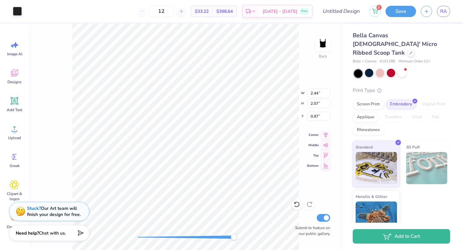
type input "0.01"
type input "0.04"
type input "1.88"
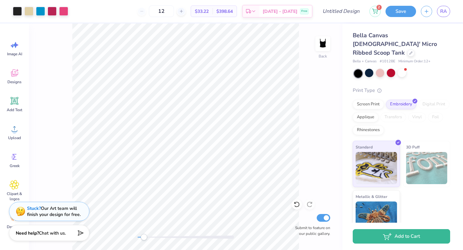
click at [142, 241] on div "Back Submit to feature on our public gallery." at bounding box center [185, 136] width 313 height 227
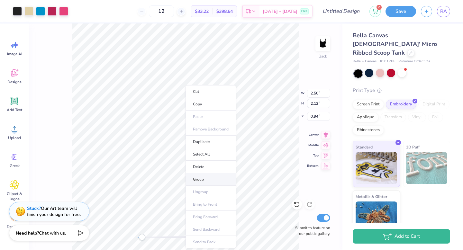
click at [204, 175] on li "Group" at bounding box center [210, 179] width 50 height 13
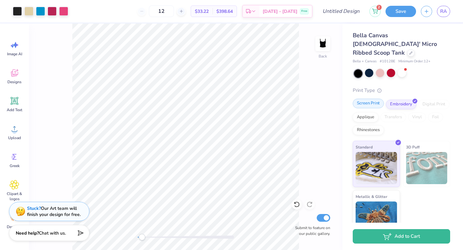
click at [373, 99] on div "Screen Print" at bounding box center [367, 104] width 31 height 10
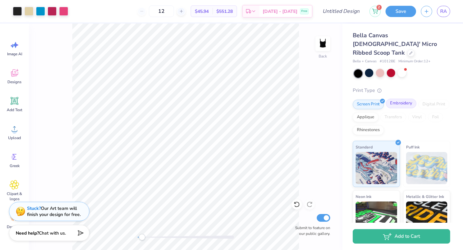
click at [406, 99] on div "Embroidery" at bounding box center [401, 104] width 31 height 10
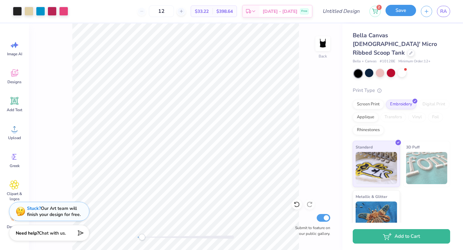
click at [400, 9] on button "Save" at bounding box center [400, 10] width 31 height 11
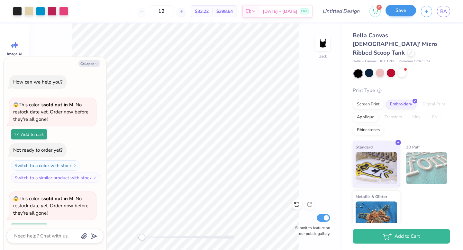
scroll to position [74, 0]
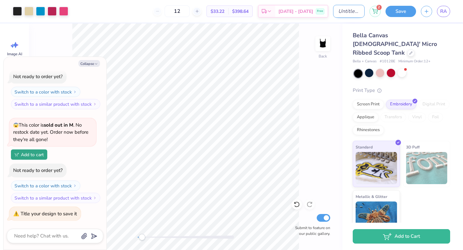
type textarea "x"
click at [353, 12] on input "Design Title" at bounding box center [348, 11] width 31 height 13
type input "t"
type textarea "x"
type input "ta"
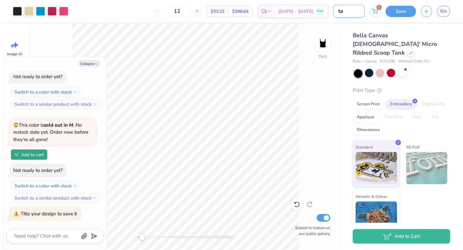
type textarea "x"
type input "tan"
type textarea "x"
type input "tan"
click at [408, 12] on button "Save" at bounding box center [400, 10] width 31 height 11
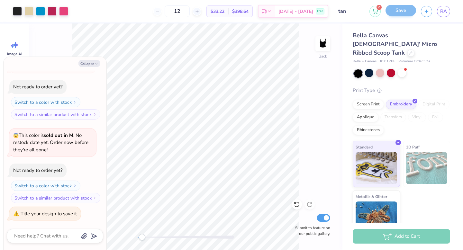
scroll to position [53, 0]
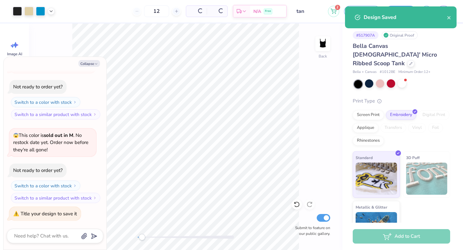
scroll to position [74, 0]
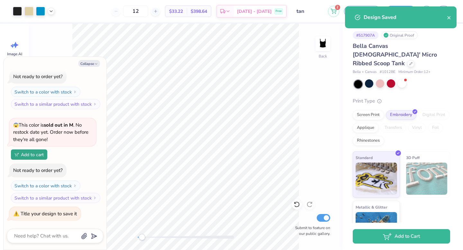
type textarea "x"
